Goal: Find contact information: Find contact information

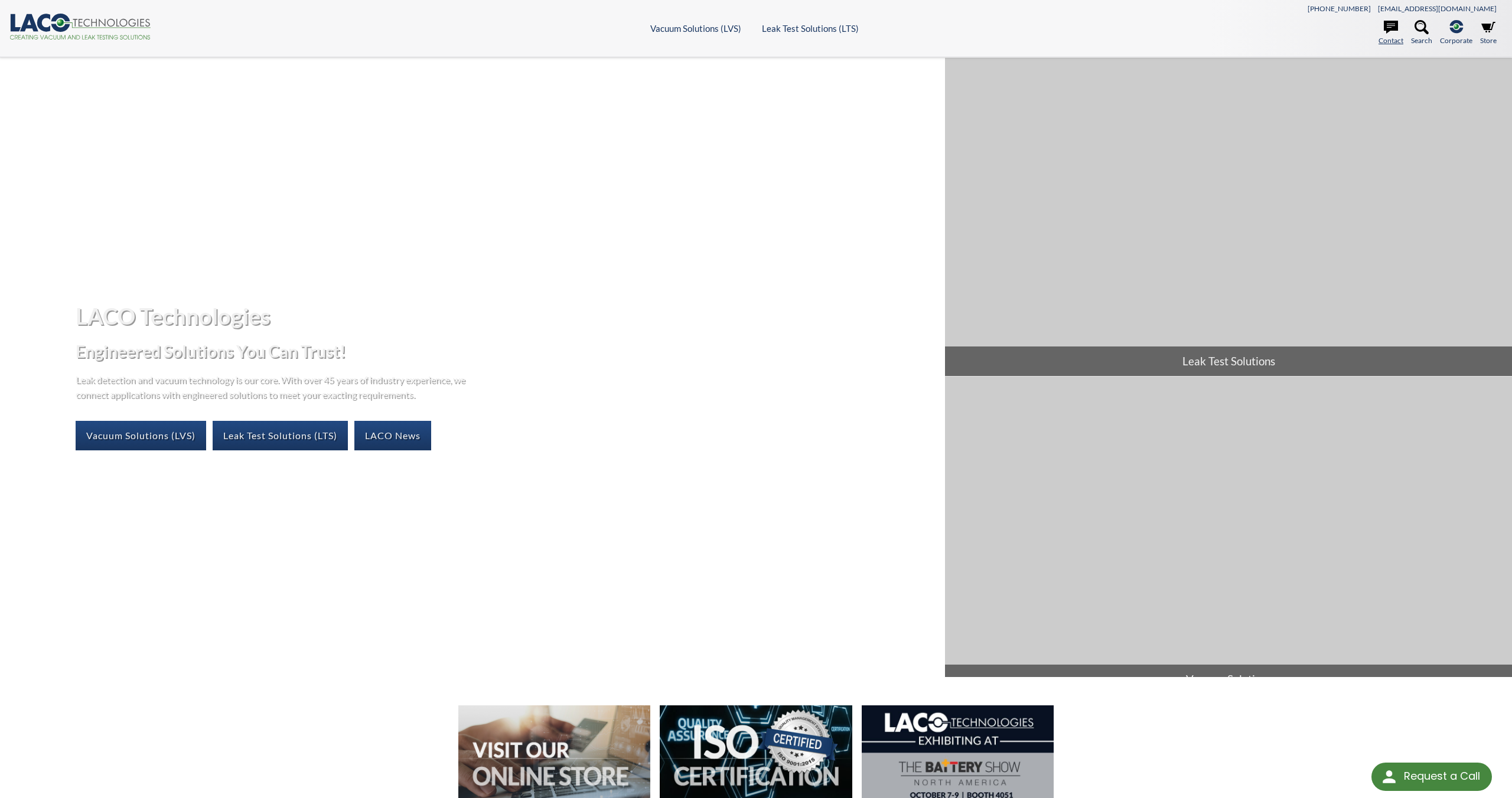
click at [812, 33] on icon at bounding box center [1391, 27] width 14 height 14
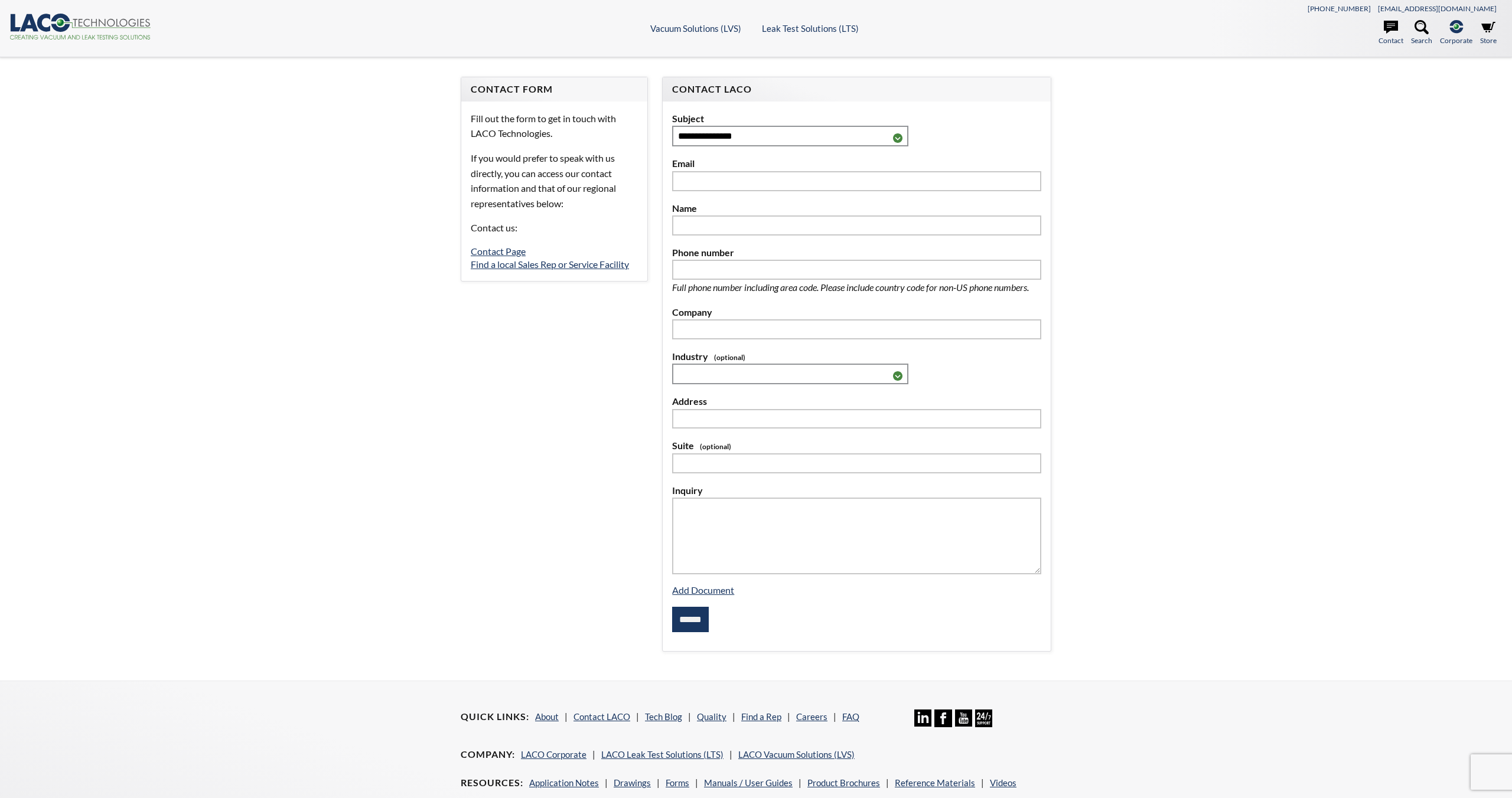
select select "Language Translate Widget"
